Goal: Task Accomplishment & Management: Use online tool/utility

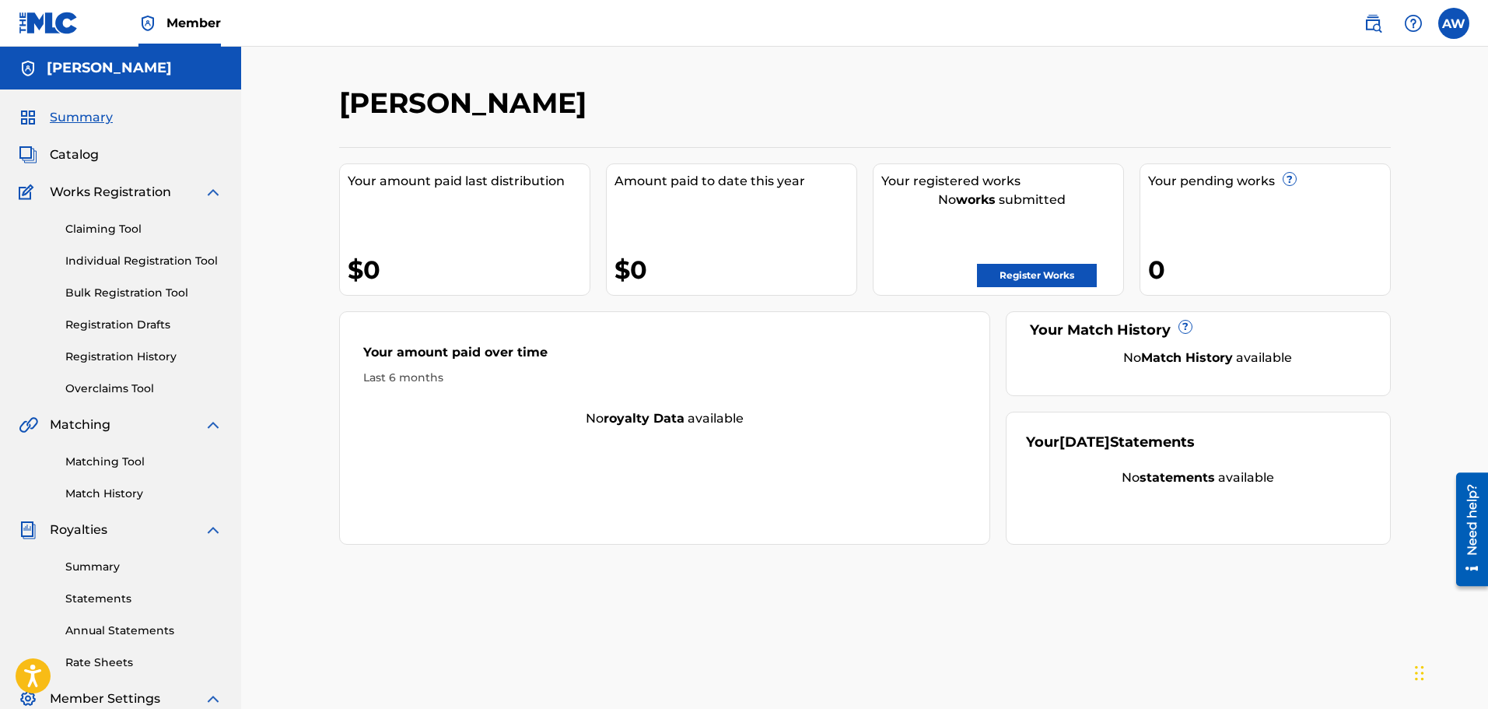
click at [81, 154] on span "Catalog" at bounding box center [74, 154] width 49 height 19
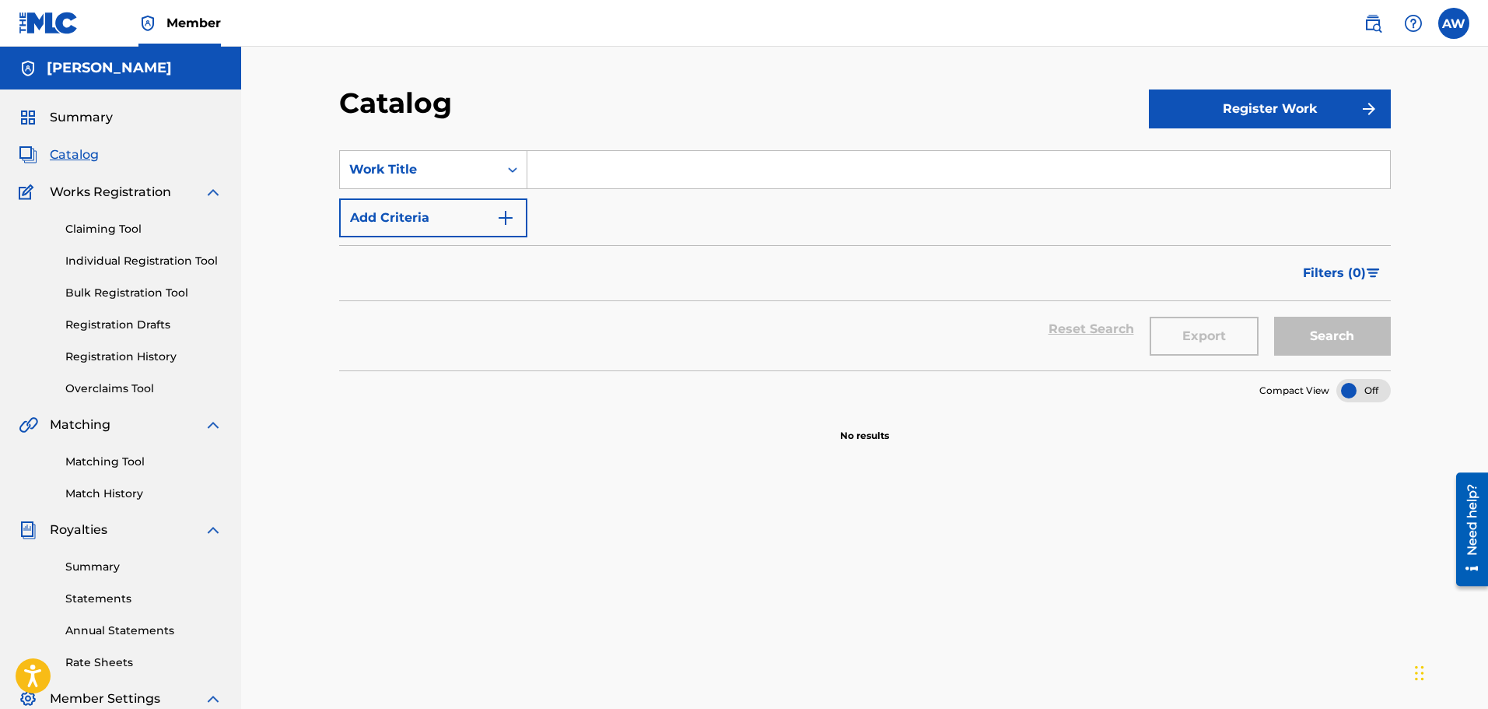
click at [1232, 116] on button "Register Work" at bounding box center [1270, 108] width 242 height 39
click at [1210, 201] on link "By File Upload" at bounding box center [1270, 196] width 242 height 37
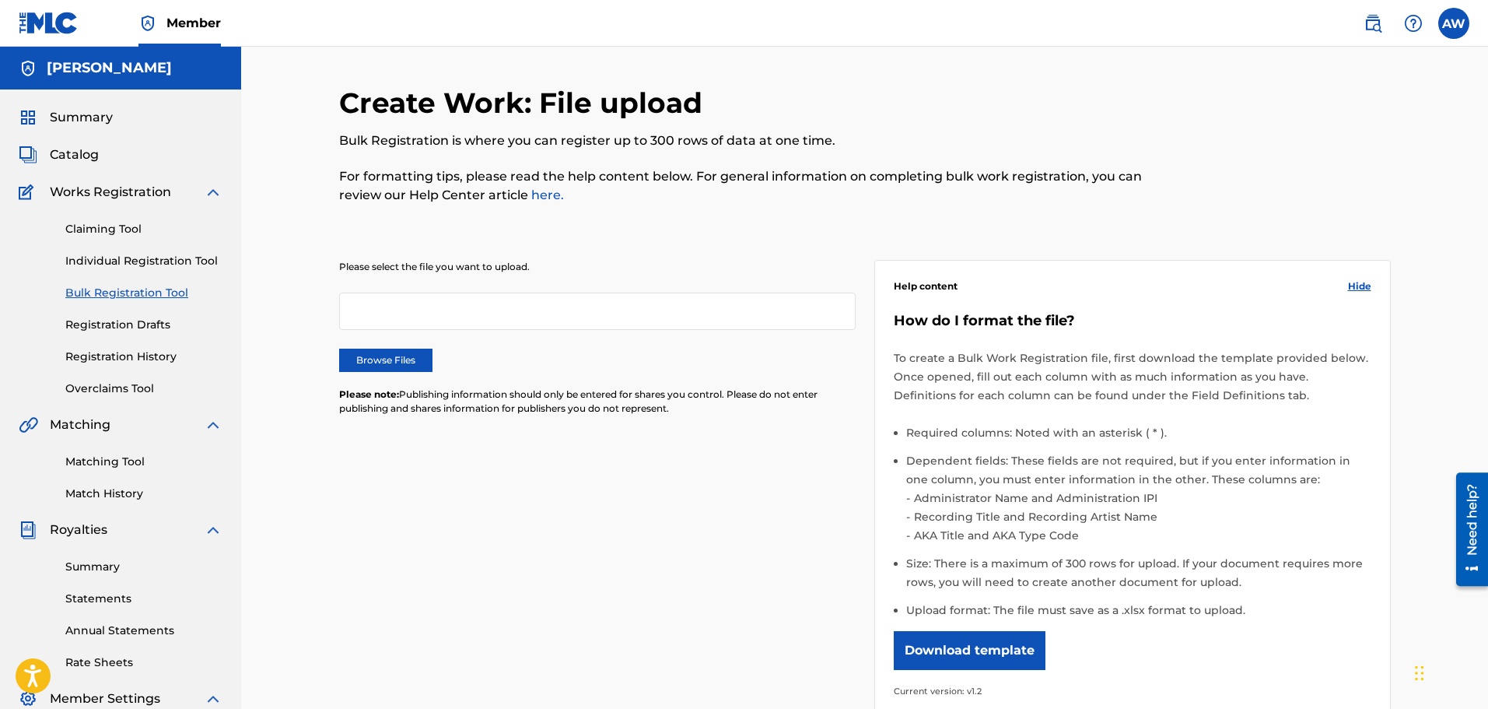
click at [604, 312] on div at bounding box center [597, 310] width 517 height 37
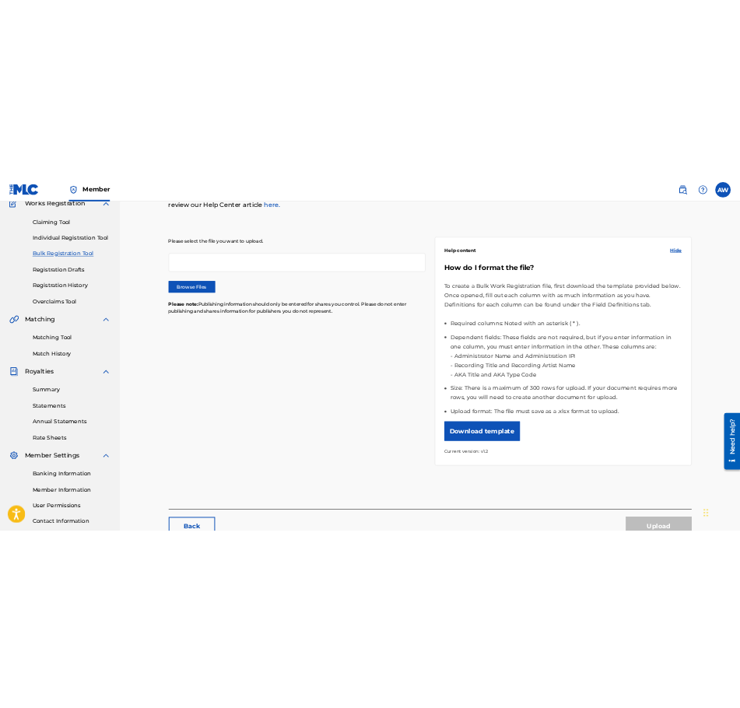
scroll to position [156, 0]
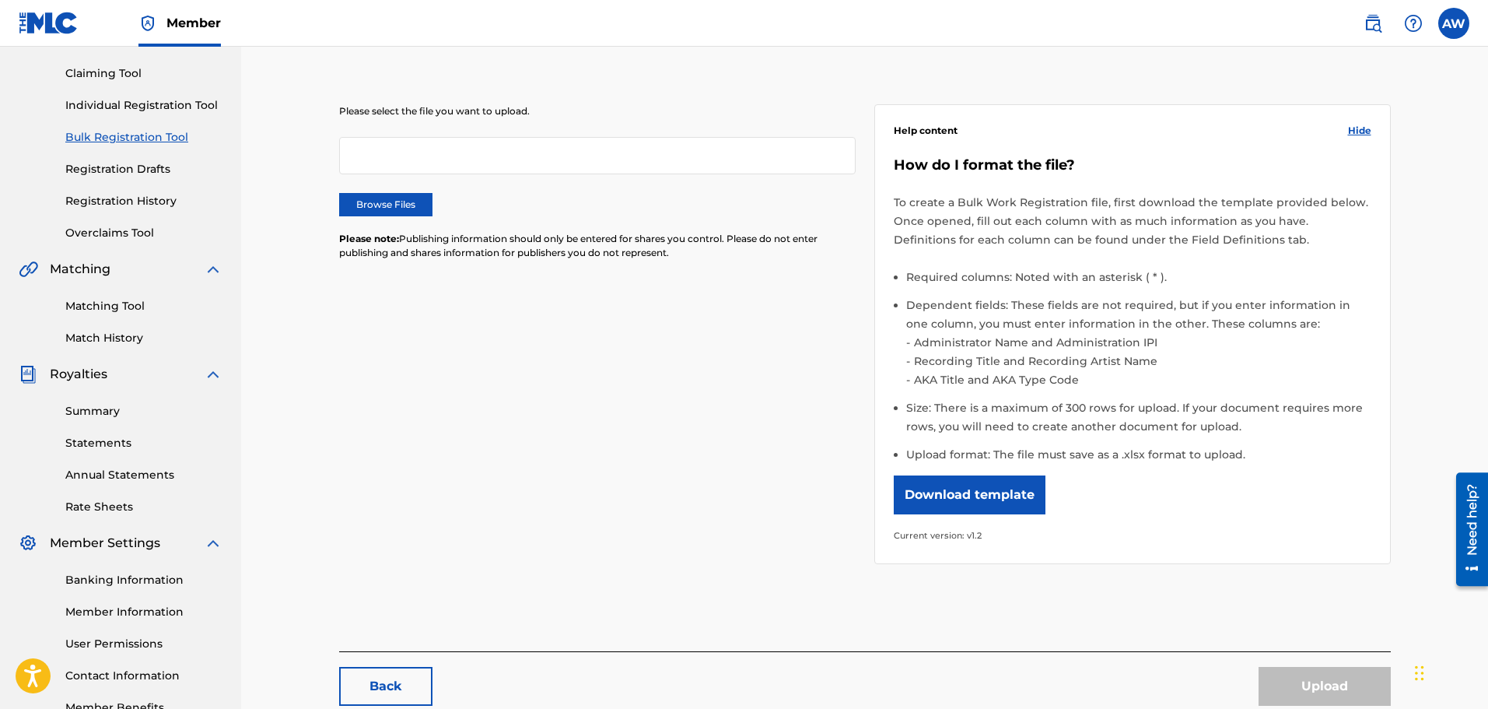
click at [1032, 493] on button "Download template" at bounding box center [970, 494] width 152 height 39
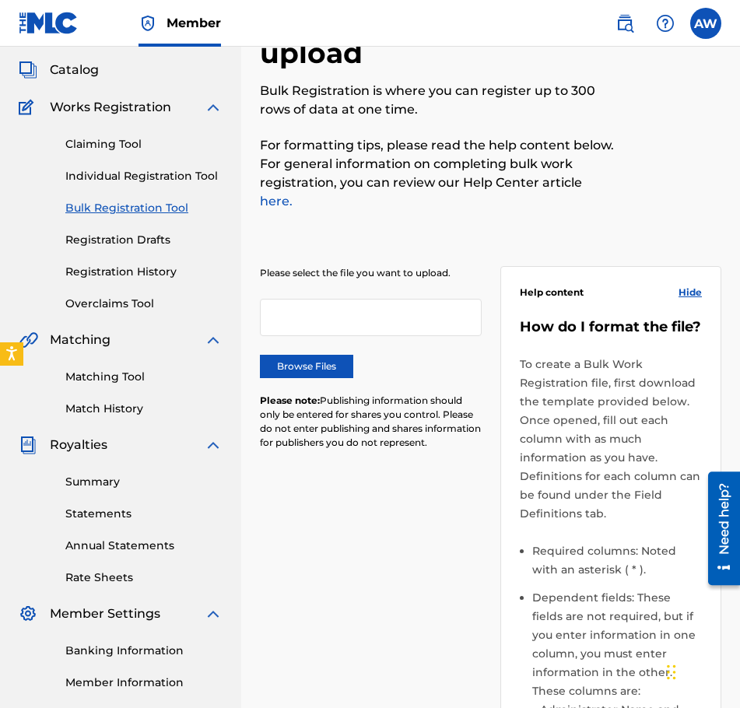
scroll to position [0, 0]
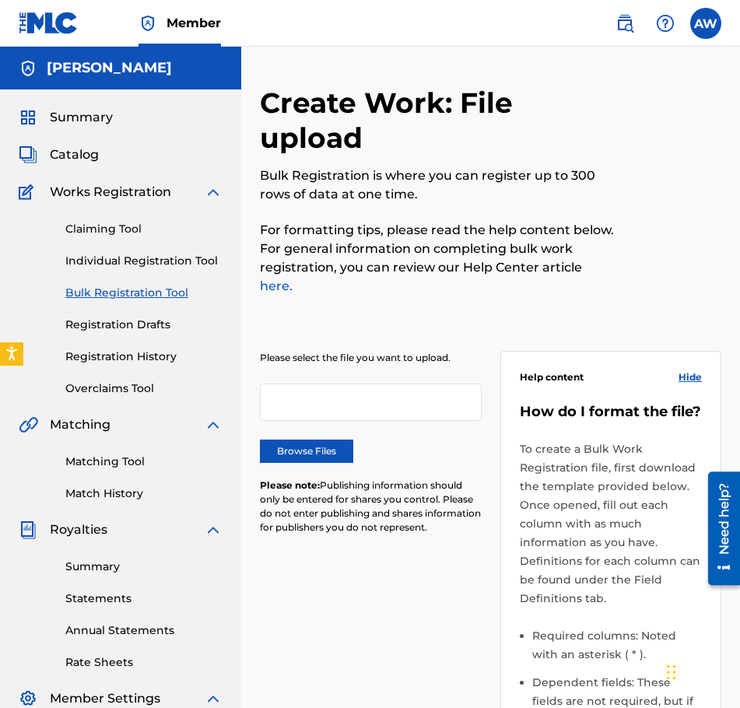
click at [110, 221] on link "Claiming Tool" at bounding box center [143, 229] width 157 height 16
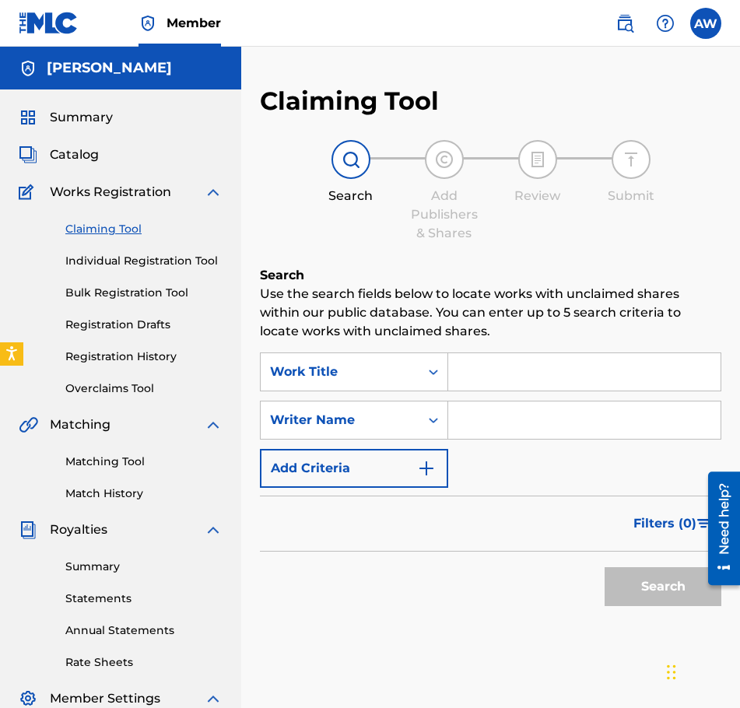
click at [524, 380] on input "Search Form" at bounding box center [584, 371] width 272 height 37
paste input "WEEKEND"
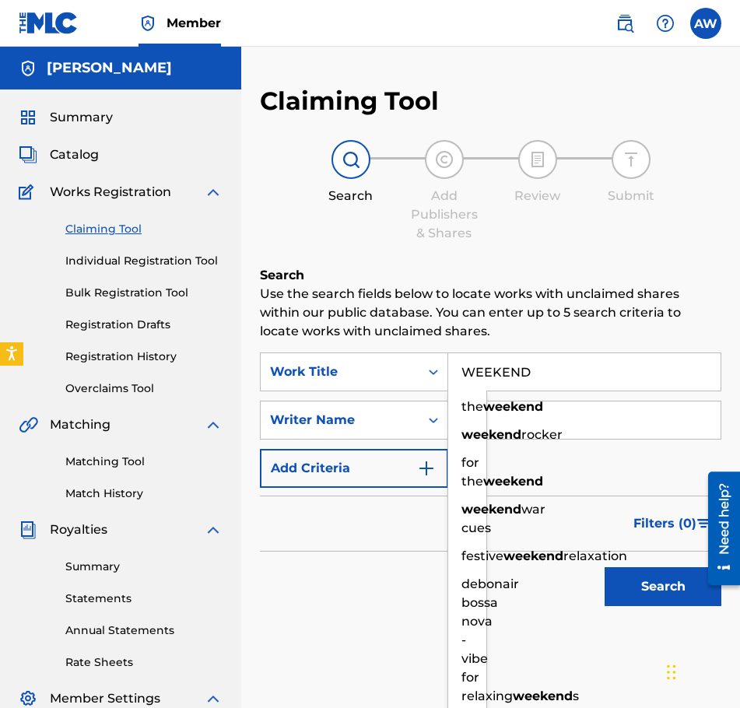
type input "WEEKEND"
click at [506, 409] on input "Search Form" at bounding box center [584, 419] width 272 height 37
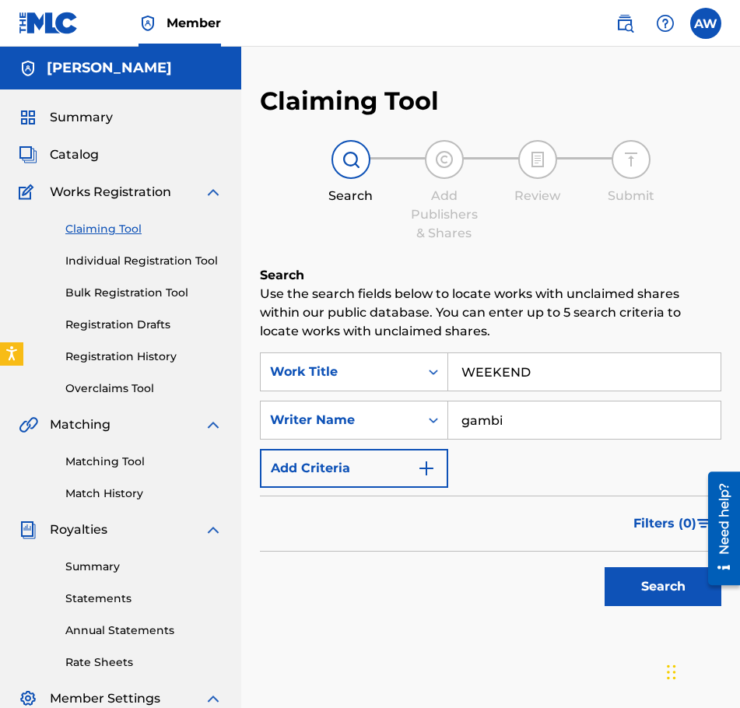
type input "gambi"
click at [646, 569] on button "Search" at bounding box center [662, 586] width 117 height 39
click at [67, 152] on span "Catalog" at bounding box center [74, 154] width 49 height 19
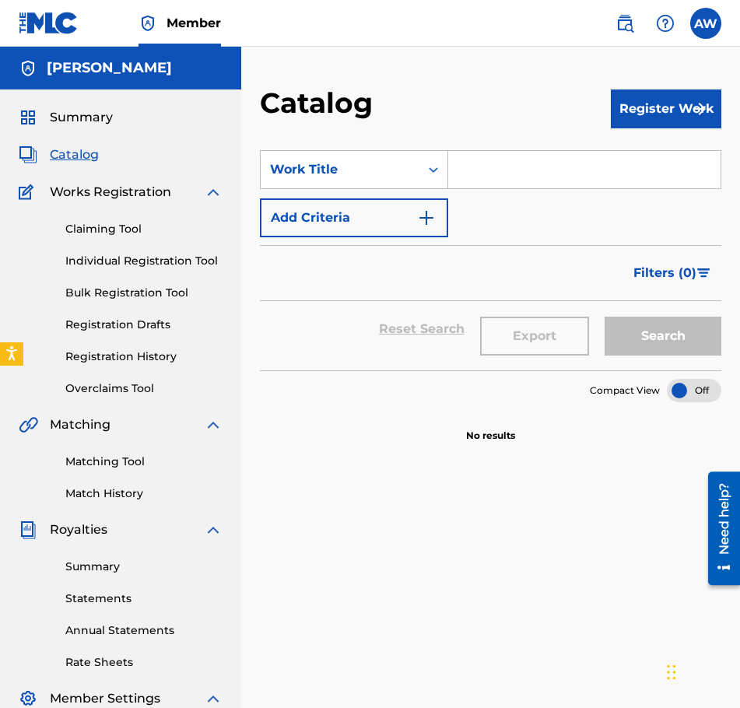
click at [142, 256] on link "Individual Registration Tool" at bounding box center [143, 261] width 157 height 16
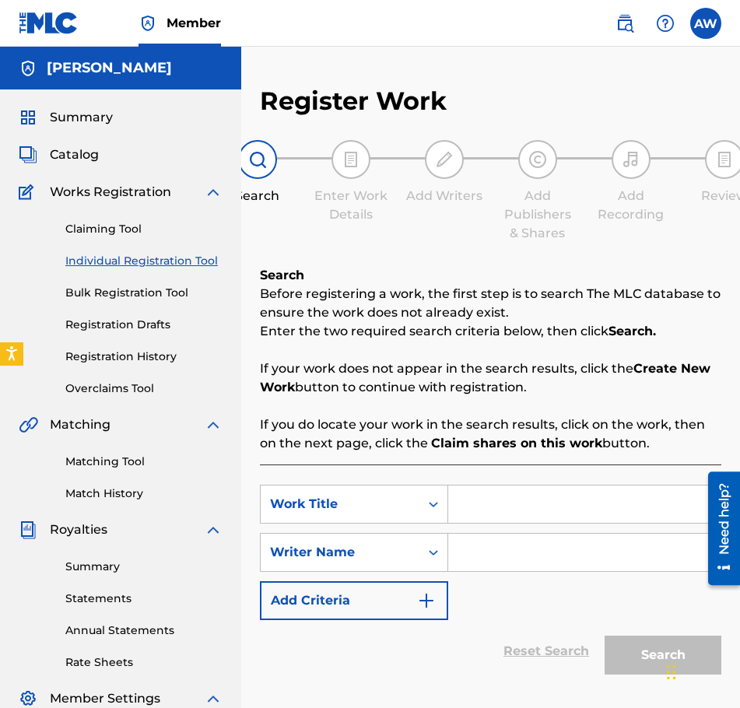
click at [538, 510] on input "Search Form" at bounding box center [584, 503] width 272 height 37
paste input "WEEKEND"
type input "WEEKEND"
click at [519, 549] on input "Search Form" at bounding box center [584, 552] width 272 height 37
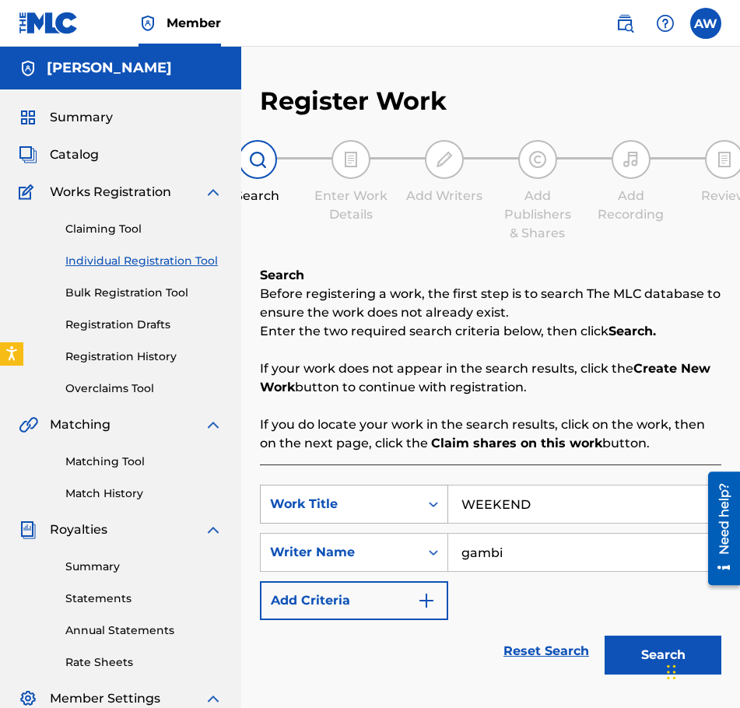
type input "gambi"
click at [604, 636] on button "Search" at bounding box center [662, 655] width 117 height 39
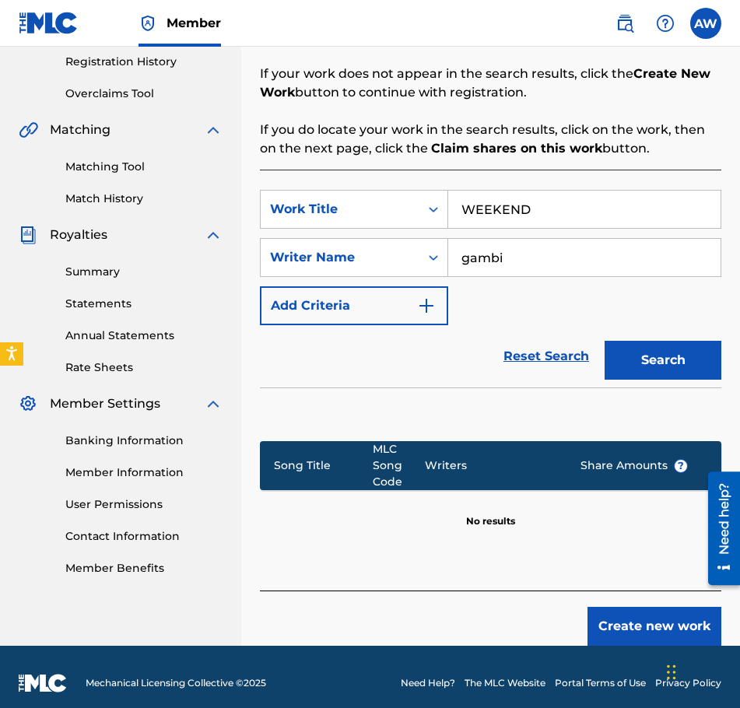
scroll to position [307, 0]
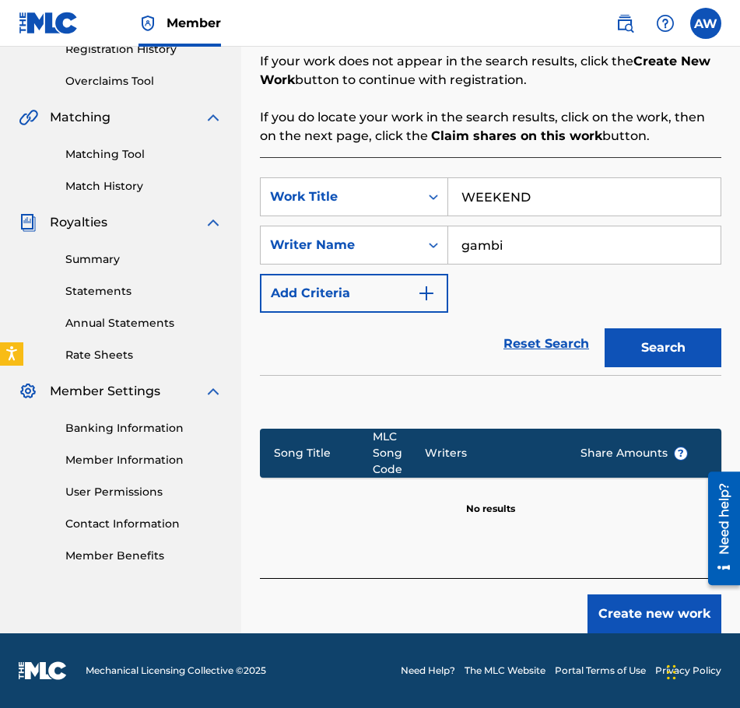
drag, startPoint x: 513, startPoint y: 198, endPoint x: 370, endPoint y: 170, distance: 146.6
click at [370, 170] on div "SearchWithCriteriab5dcd179-b513-4bd1-883f-970336e5e12c Work Title WEEKEND Searc…" at bounding box center [490, 367] width 461 height 421
type input "latest trends"
drag, startPoint x: 524, startPoint y: 247, endPoint x: 407, endPoint y: 254, distance: 116.9
click at [407, 254] on div "SearchWithCriteria2d6b6a04-fcb0-4854-9295-3bafa3449072 Writer Name gambi" at bounding box center [490, 245] width 461 height 39
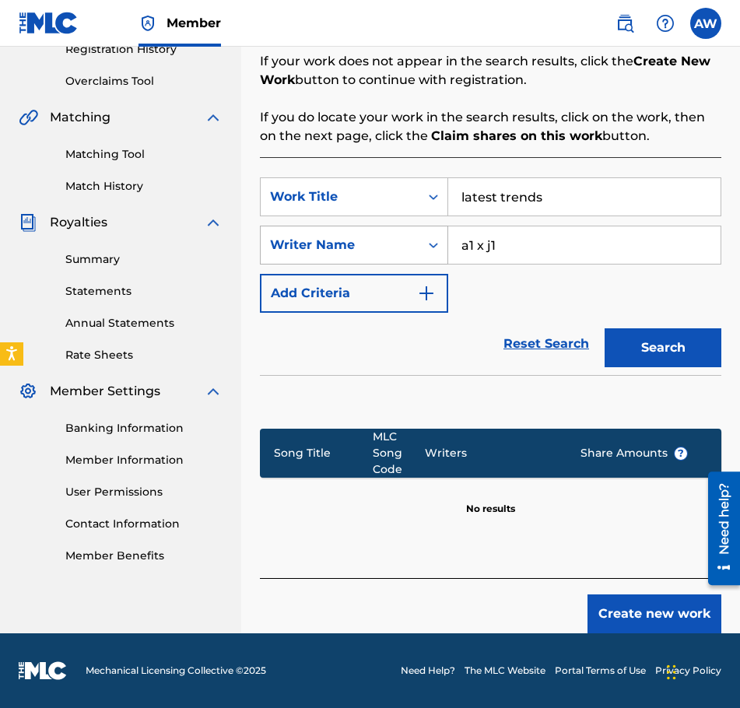
type input "a1 x j1"
click at [604, 328] on button "Search" at bounding box center [662, 347] width 117 height 39
drag, startPoint x: 552, startPoint y: 219, endPoint x: 487, endPoint y: 243, distance: 68.9
click at [487, 243] on div "SearchWithCriteriab5dcd179-b513-4bd1-883f-970336e5e12c Work Title latest trends…" at bounding box center [490, 244] width 461 height 135
drag, startPoint x: 497, startPoint y: 236, endPoint x: 415, endPoint y: 255, distance: 83.8
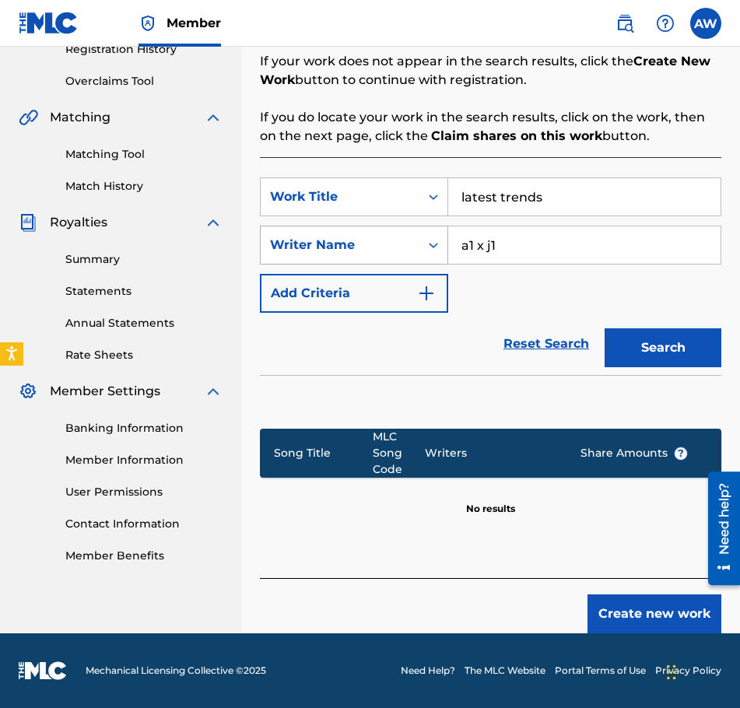
click at [415, 255] on div "SearchWithCriteria2d6b6a04-fcb0-4854-9295-3bafa3449072 Writer Name a1 x j1" at bounding box center [490, 245] width 461 height 39
click at [584, 184] on input "latest trends" at bounding box center [584, 196] width 272 height 37
click at [576, 223] on div "SearchWithCriteriab5dcd179-b513-4bd1-883f-970336e5e12c Work Title latest trends…" at bounding box center [490, 244] width 461 height 135
click at [508, 248] on input "Search Form" at bounding box center [584, 244] width 272 height 37
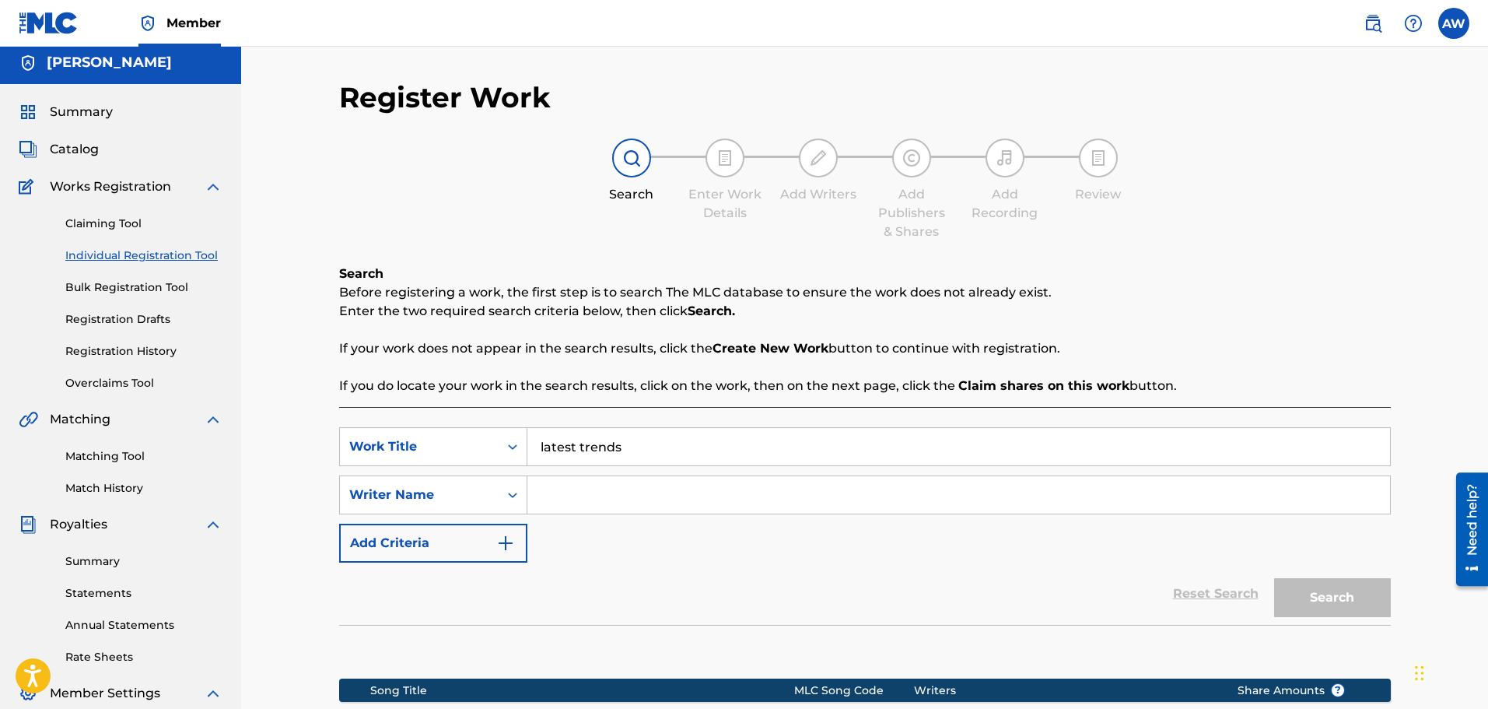
scroll to position [0, 0]
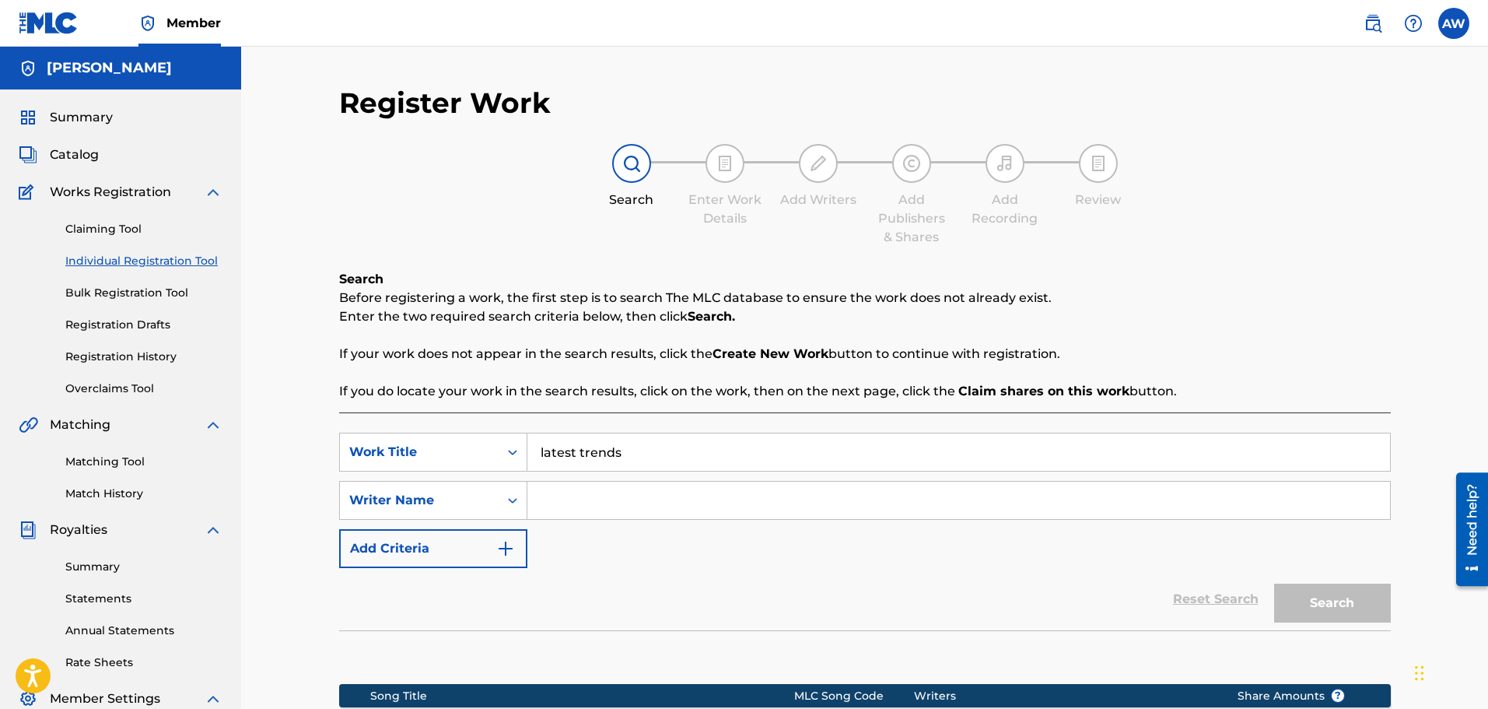
click at [91, 150] on span "Catalog" at bounding box center [74, 154] width 49 height 19
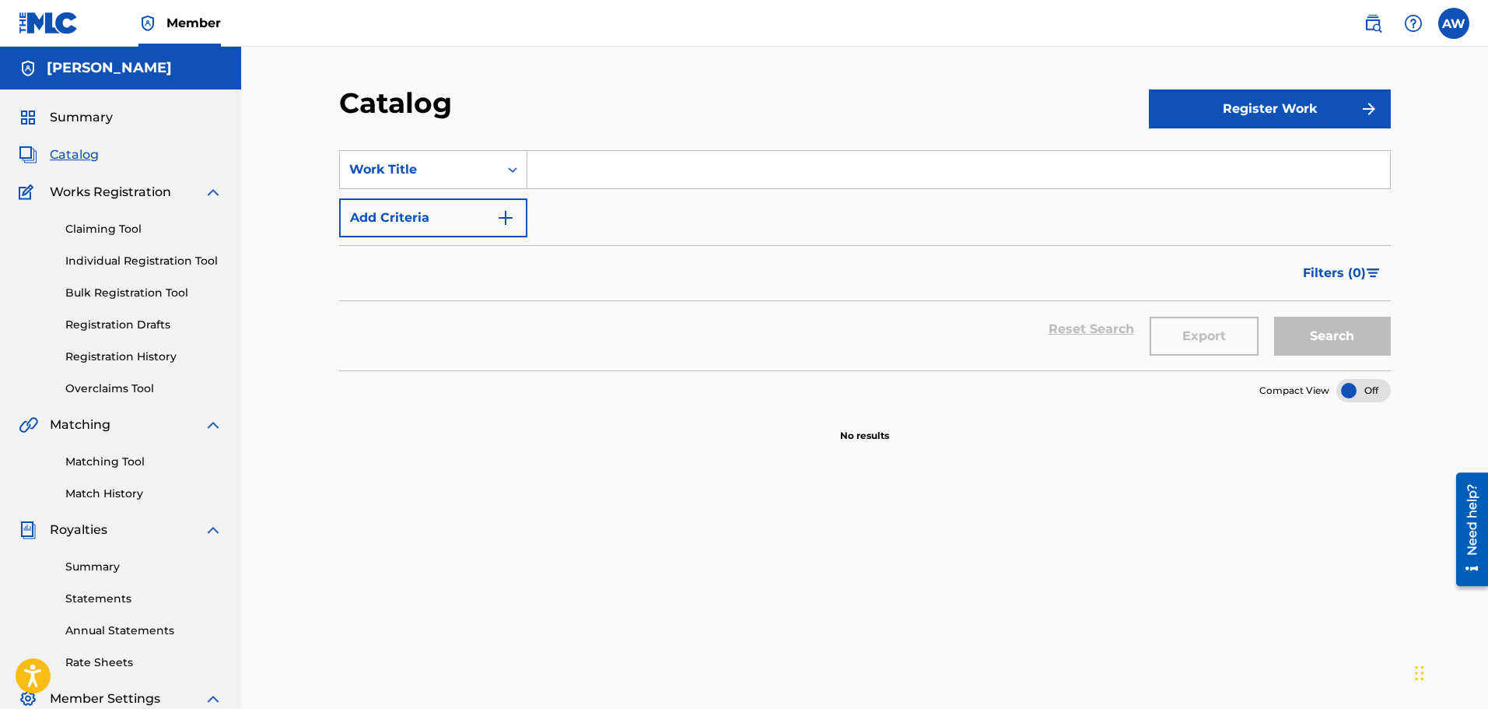
click at [97, 67] on h5 "[PERSON_NAME]" at bounding box center [109, 68] width 125 height 18
click at [79, 118] on span "Summary" at bounding box center [81, 117] width 63 height 19
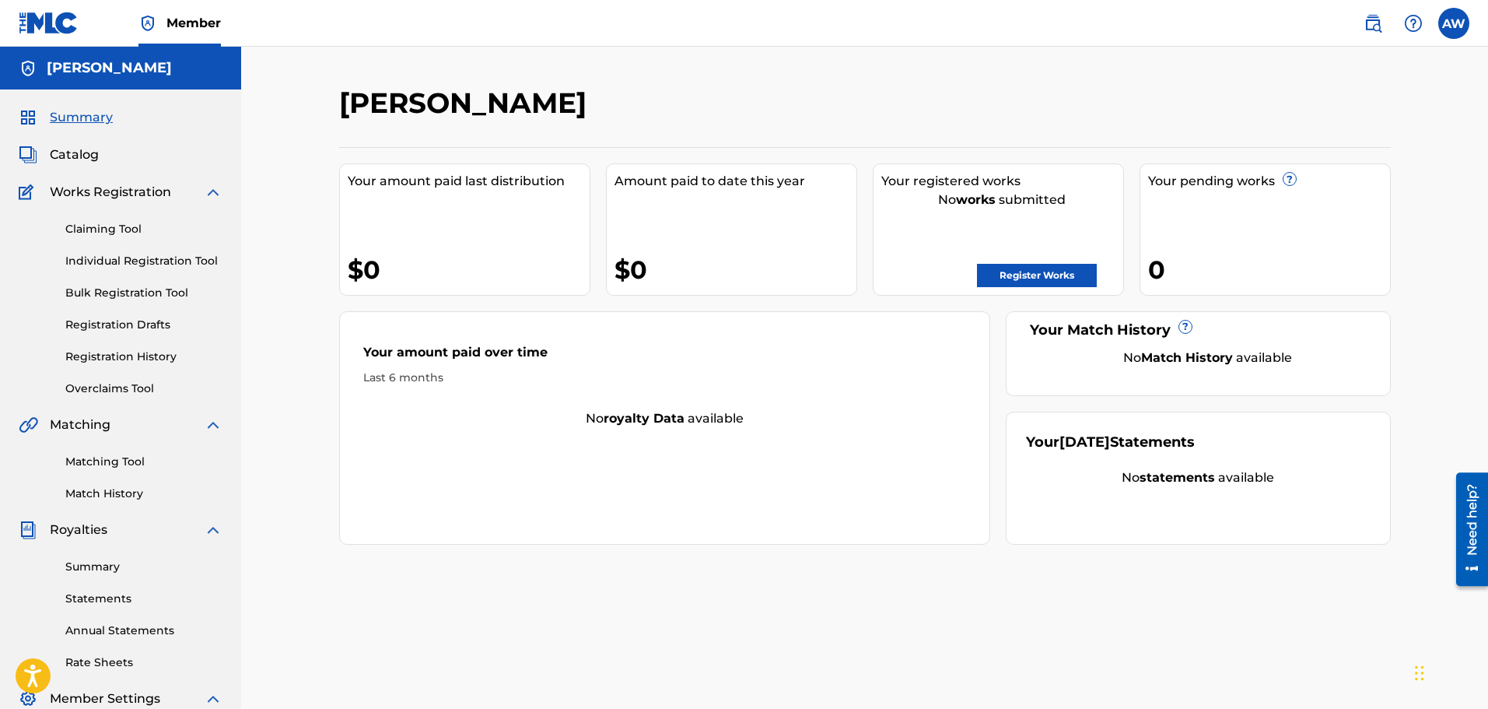
click at [1079, 275] on link "Register Works" at bounding box center [1037, 275] width 120 height 23
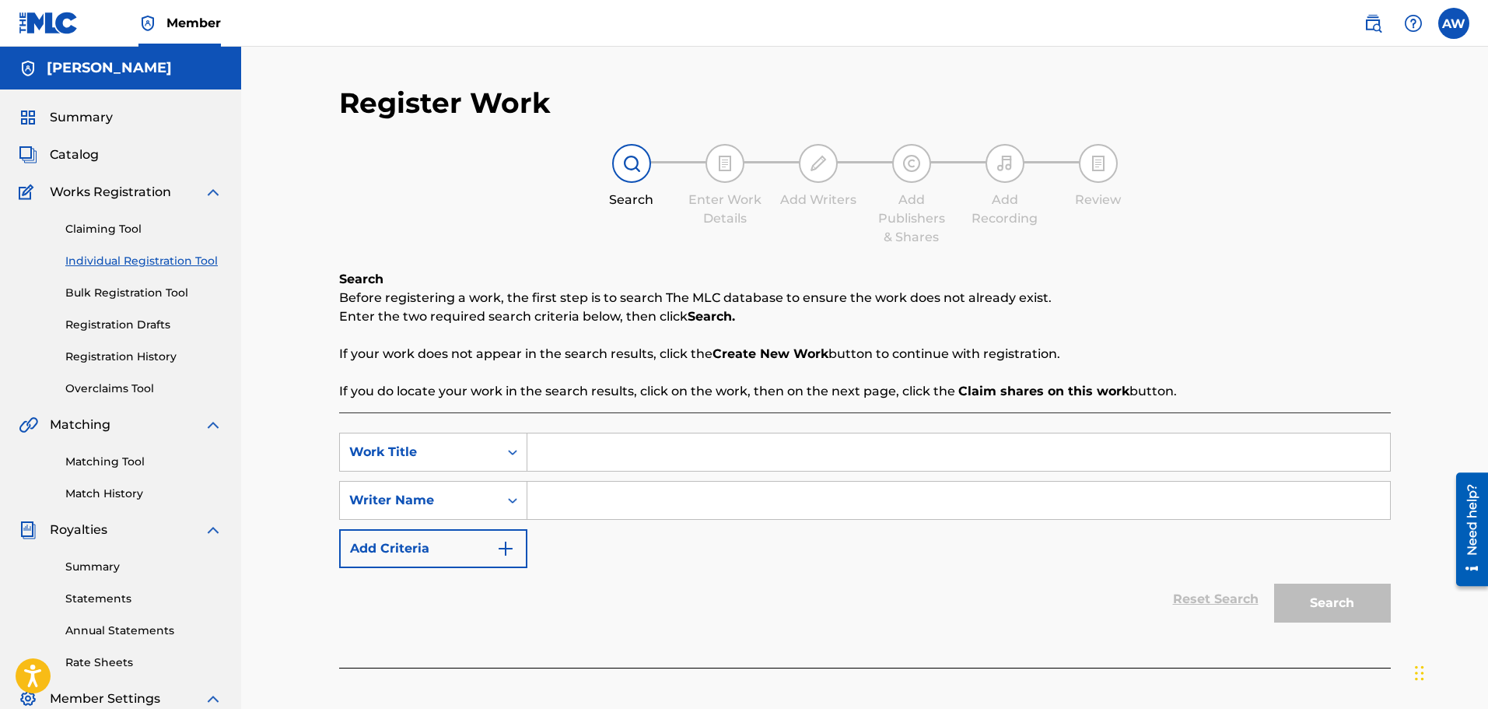
click at [566, 457] on input "Search Form" at bounding box center [958, 451] width 863 height 37
type input "weekend"
click at [643, 494] on input "Search Form" at bounding box center [958, 500] width 863 height 37
type input "gambi"
click at [1345, 612] on button "Search" at bounding box center [1332, 602] width 117 height 39
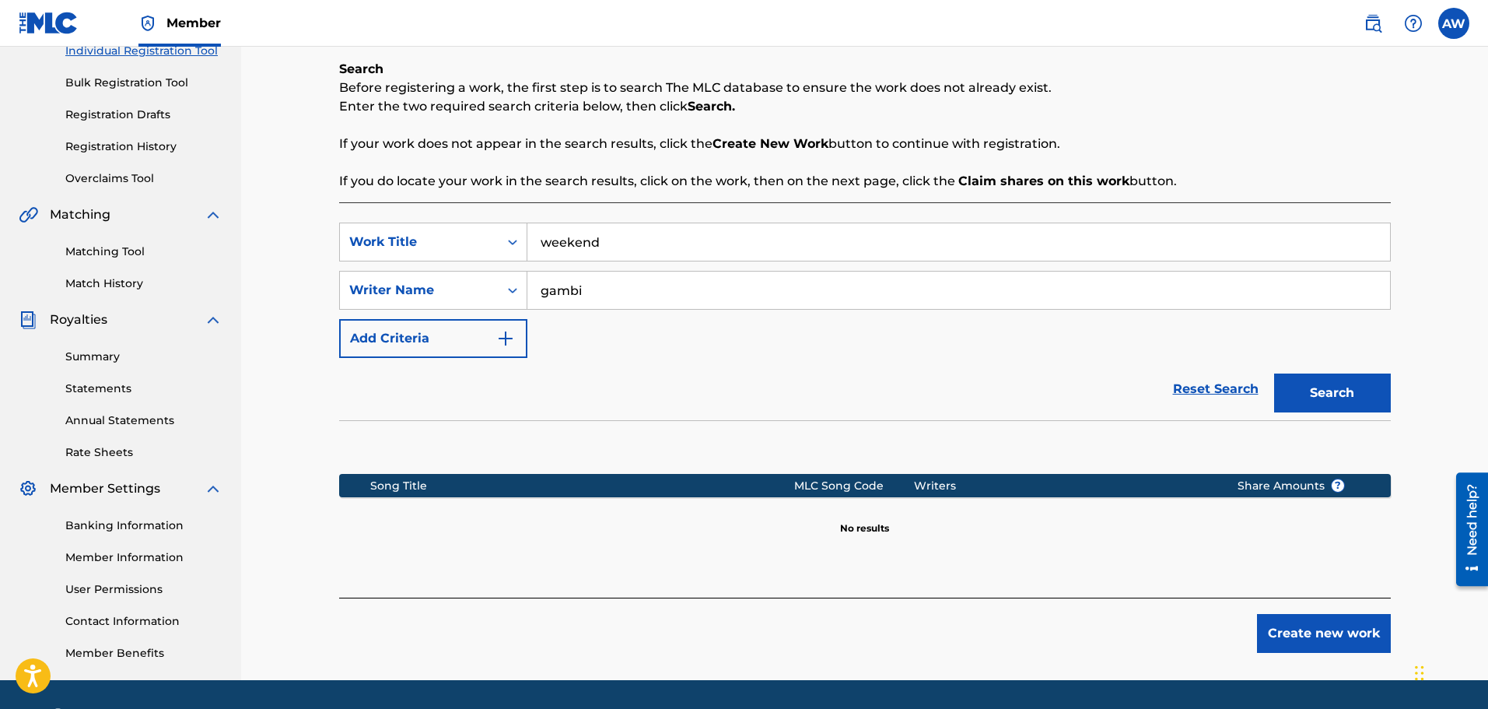
scroll to position [233, 0]
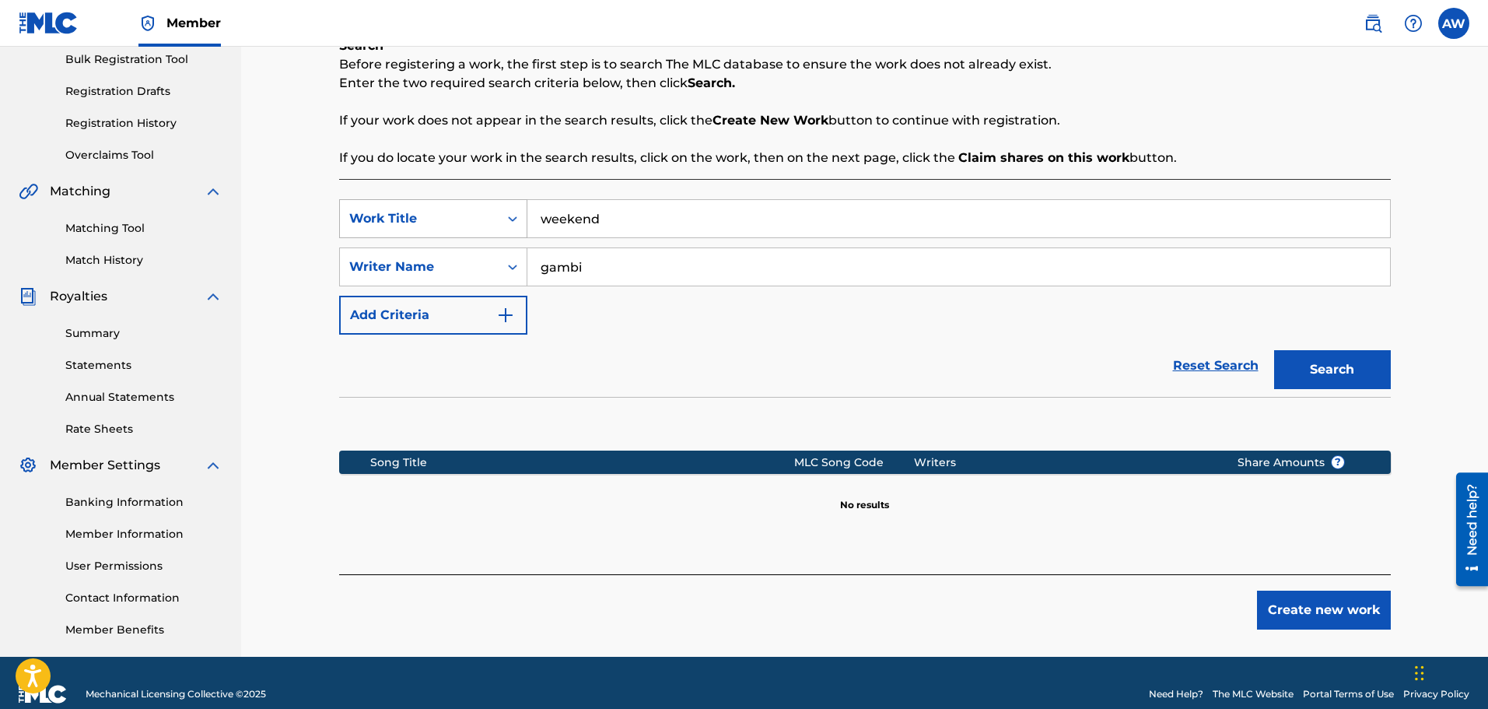
drag, startPoint x: 639, startPoint y: 217, endPoint x: 501, endPoint y: 210, distance: 138.6
click at [485, 210] on div "SearchWithCriteriab5dcd179-b513-4bd1-883f-970336e5e12c Work Title weekend" at bounding box center [865, 218] width 1052 height 39
type input "latest trends"
drag, startPoint x: 618, startPoint y: 264, endPoint x: 541, endPoint y: 275, distance: 77.0
click at [541, 275] on input "gambi" at bounding box center [958, 266] width 863 height 37
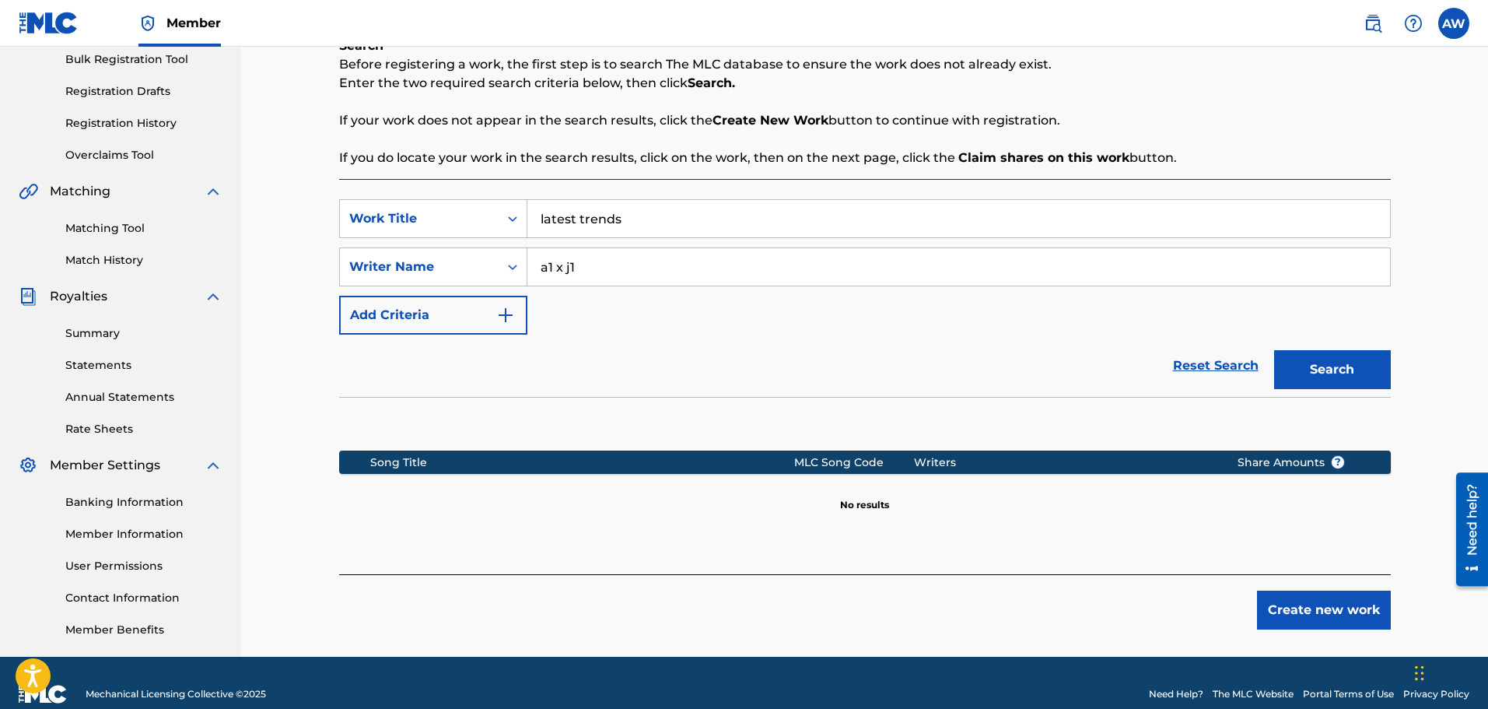
type input "a1 x j1"
click at [1274, 350] on button "Search" at bounding box center [1332, 369] width 117 height 39
click at [473, 342] on div "Reset Search Search" at bounding box center [865, 365] width 1052 height 62
click at [475, 317] on button "Add Criteria" at bounding box center [433, 315] width 188 height 39
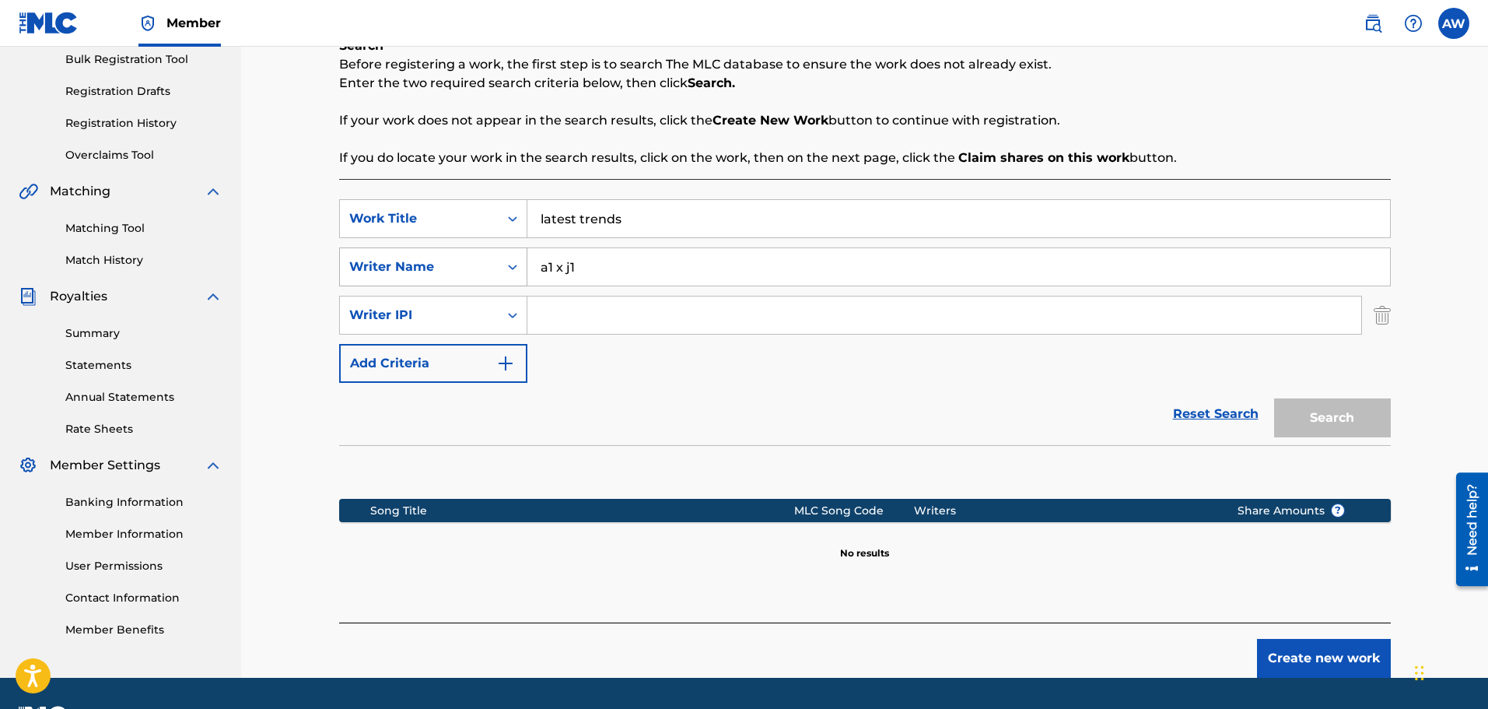
drag, startPoint x: 484, startPoint y: 264, endPoint x: 456, endPoint y: 264, distance: 28.0
click at [456, 264] on div "SearchWithCriteria2d6b6a04-fcb0-4854-9295-3bafa3449072 Writer Name a1 x j1" at bounding box center [865, 266] width 1052 height 39
drag, startPoint x: 639, startPoint y: 210, endPoint x: 485, endPoint y: 216, distance: 153.4
click at [485, 216] on div "SearchWithCriteriab5dcd179-b513-4bd1-883f-970336e5e12c Work Title latest trends" at bounding box center [865, 218] width 1052 height 39
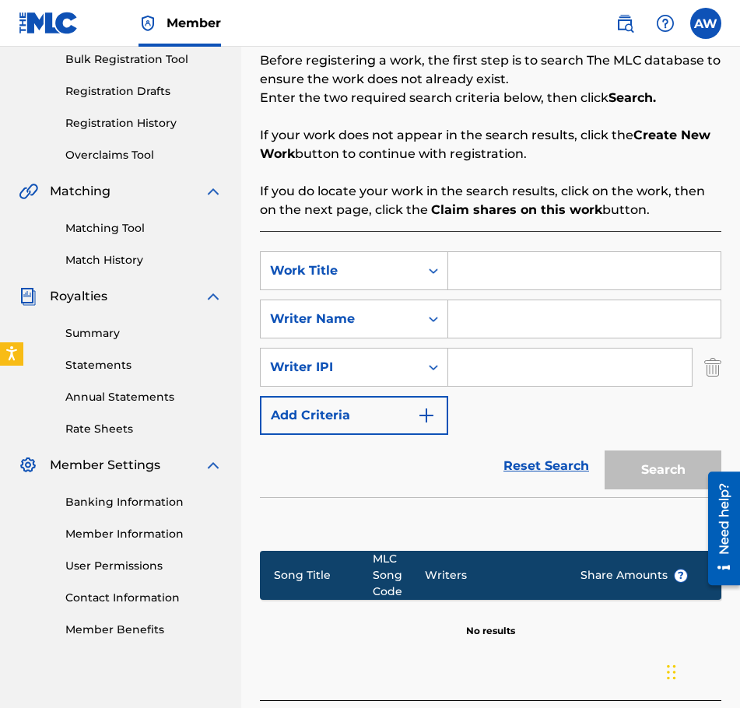
click at [514, 373] on input "Search Form" at bounding box center [569, 367] width 243 height 37
paste input "874366599"
type input "874366599"
click at [542, 324] on input "Search Form" at bounding box center [584, 318] width 272 height 37
click at [508, 271] on input "Search Form" at bounding box center [584, 270] width 272 height 37
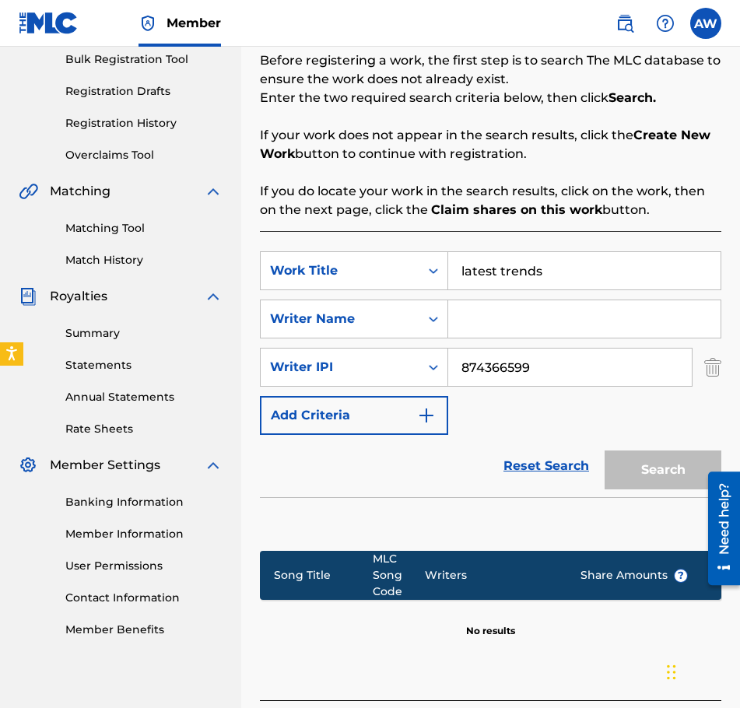
type input "latest trends"
click at [558, 326] on input "Search Form" at bounding box center [584, 318] width 272 height 37
click at [605, 461] on div "Search" at bounding box center [659, 466] width 124 height 62
click at [637, 465] on div "Search" at bounding box center [659, 466] width 124 height 62
click at [576, 472] on link "Reset Search" at bounding box center [546, 466] width 101 height 34
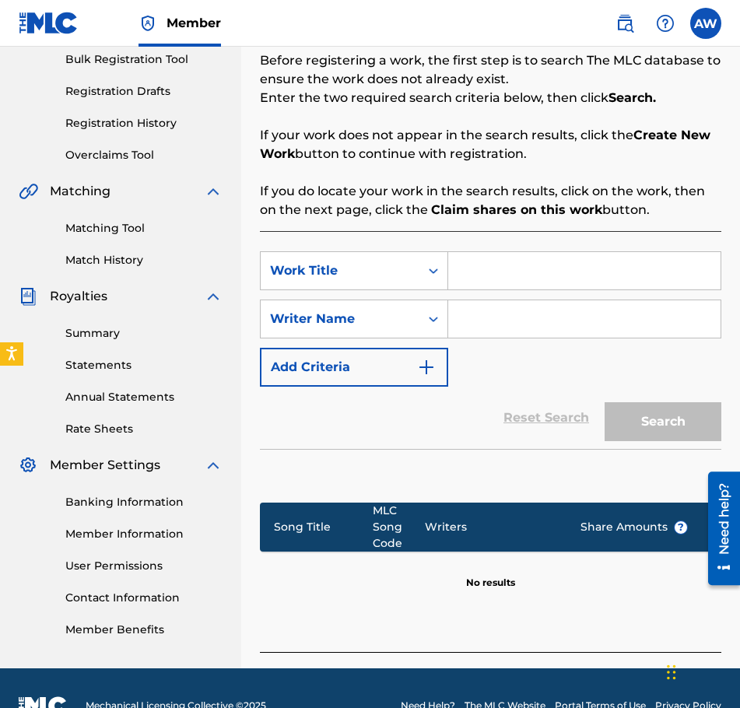
click at [550, 320] on input "Search Form" at bounding box center [584, 318] width 272 height 37
click at [431, 359] on img "Search Form" at bounding box center [426, 367] width 19 height 19
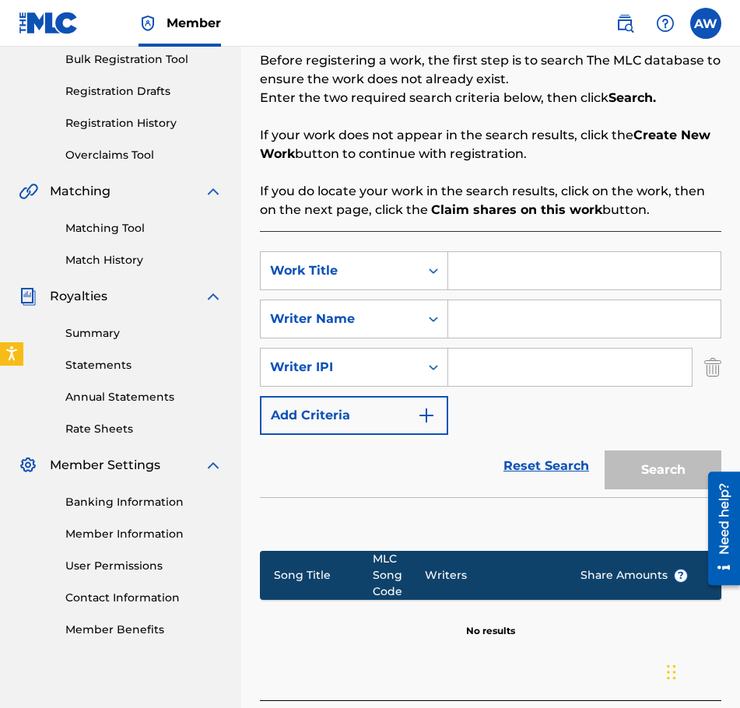
click at [609, 375] on input "Search Form" at bounding box center [569, 367] width 243 height 37
paste input "874366599"
type input "874366599"
click at [640, 458] on div "Search" at bounding box center [659, 466] width 124 height 62
click at [553, 324] on input "Search Form" at bounding box center [584, 318] width 272 height 37
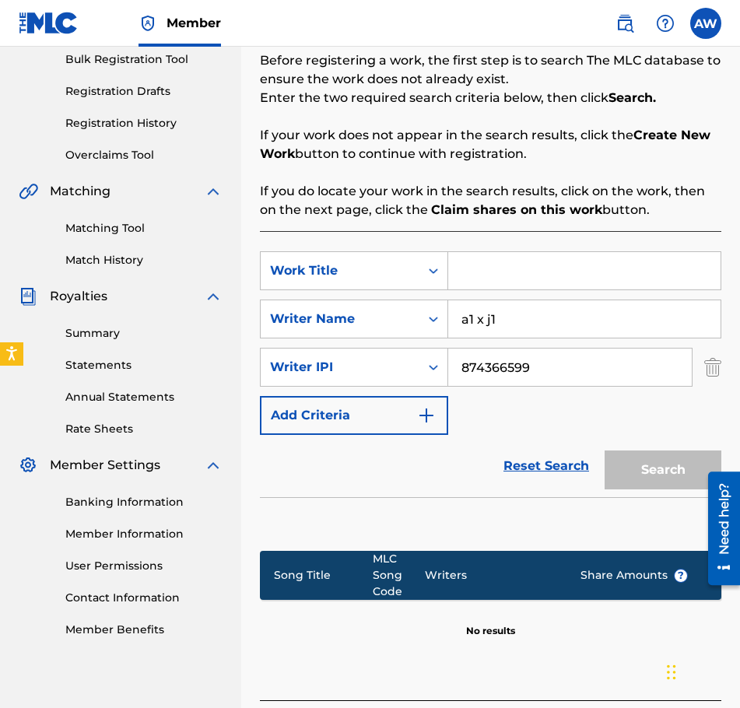
type input "a1 x j1"
click at [551, 291] on div "SearchWithCriteriab5dcd179-b513-4bd1-883f-970336e5e12c Work Title SearchWithCri…" at bounding box center [490, 343] width 461 height 184
click at [558, 271] on input "Search Form" at bounding box center [584, 270] width 272 height 37
type input "latest trends"
click at [660, 473] on button "Search" at bounding box center [662, 469] width 117 height 39
